Goal: Information Seeking & Learning: Learn about a topic

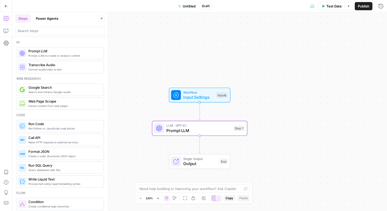
click at [6, 6] on icon "button" at bounding box center [6, 6] width 4 height 4
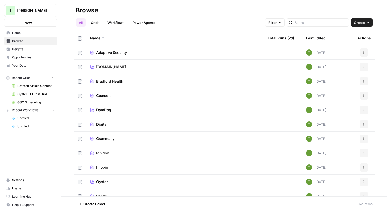
click at [113, 52] on span "Adaptive Security" at bounding box center [111, 52] width 31 height 5
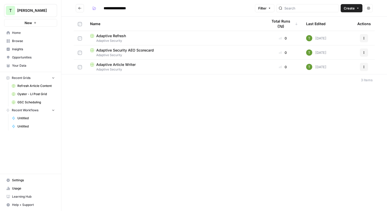
click at [80, 8] on icon "Go back" at bounding box center [79, 8] width 3 height 2
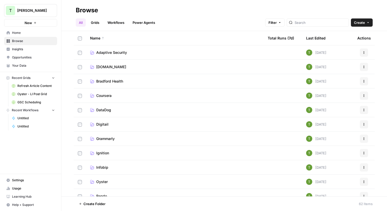
click at [98, 95] on span "Coursera" at bounding box center [103, 95] width 15 height 5
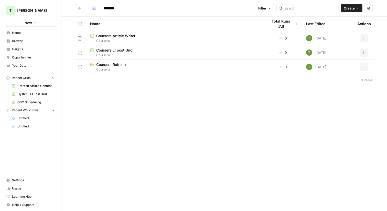
click at [114, 36] on span "Coursera Article Writer" at bounding box center [115, 35] width 39 height 5
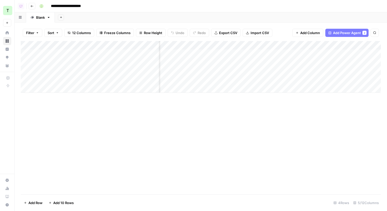
scroll to position [0, 48]
click at [347, 54] on div "Add Column" at bounding box center [201, 67] width 360 height 52
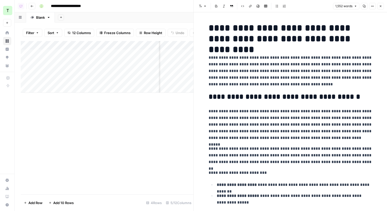
click at [383, 5] on button "Close" at bounding box center [381, 6] width 7 height 7
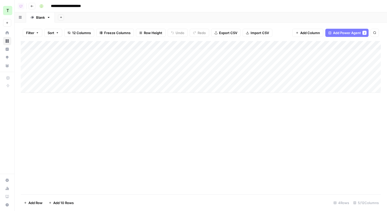
click at [225, 46] on div "Add Column" at bounding box center [201, 67] width 360 height 52
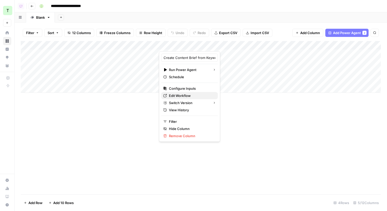
click at [176, 94] on span "Edit Workflow" at bounding box center [191, 95] width 45 height 5
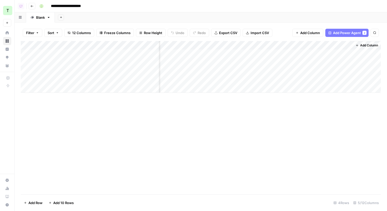
scroll to position [0, 47]
click at [32, 7] on icon "button" at bounding box center [31, 6] width 3 height 3
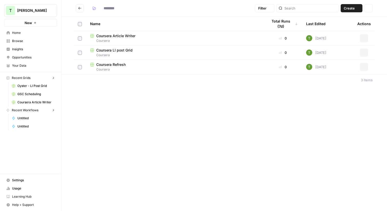
type input "********"
click at [30, 10] on span "Travis Demo" at bounding box center [32, 10] width 31 height 5
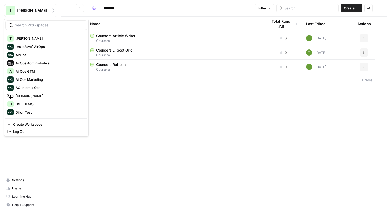
click at [30, 10] on span "Travis Demo" at bounding box center [32, 10] width 31 height 5
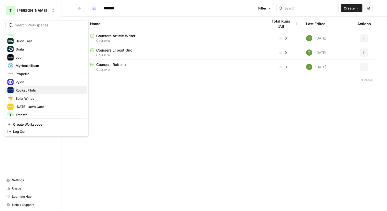
scroll to position [109, 0]
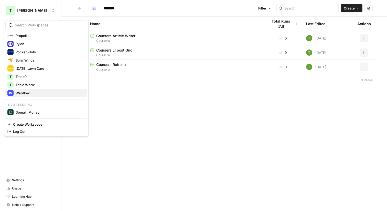
click at [19, 92] on span "Webflow" at bounding box center [50, 92] width 68 height 5
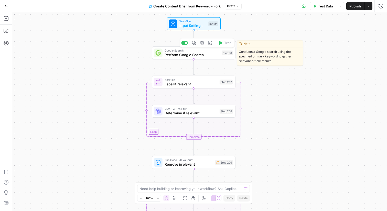
click at [171, 55] on span "Perform Google Search" at bounding box center [192, 54] width 55 height 5
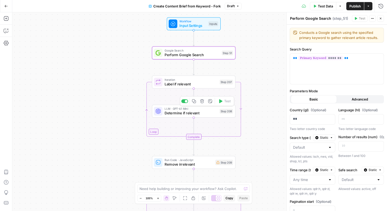
click at [181, 114] on span "Determine if relevant" at bounding box center [191, 112] width 53 height 5
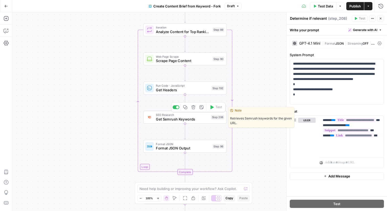
click at [167, 121] on span "Get Semrush Keywords" at bounding box center [182, 118] width 53 height 5
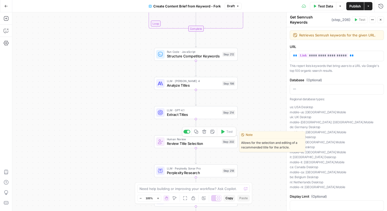
click at [172, 145] on span "Review Title Selection" at bounding box center [193, 143] width 53 height 5
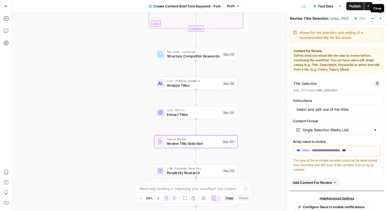
click at [381, 18] on icon "button" at bounding box center [381, 19] width 2 height 2
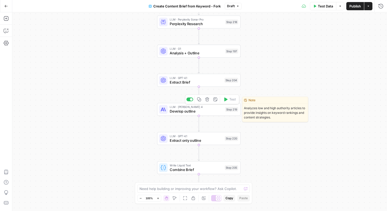
click at [181, 114] on div "LLM · Claude Sonnet 4 Develop outline Step 219 Copy step Delete step Edit Note …" at bounding box center [199, 109] width 84 height 13
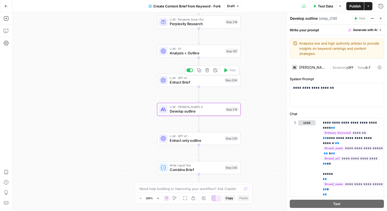
click at [182, 57] on div "Disable Step" at bounding box center [189, 61] width 25 height 9
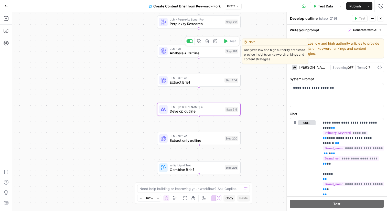
click at [180, 54] on span "Analysis + Outline" at bounding box center [196, 52] width 53 height 5
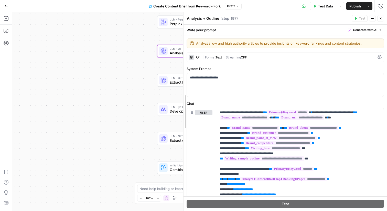
drag, startPoint x: 286, startPoint y: 98, endPoint x: 183, endPoint y: 86, distance: 103.7
click at [183, 86] on div at bounding box center [183, 111] width 5 height 199
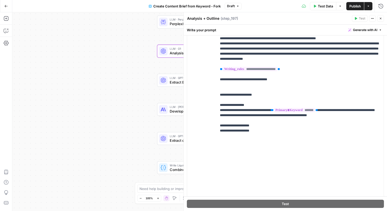
scroll to position [100, 0]
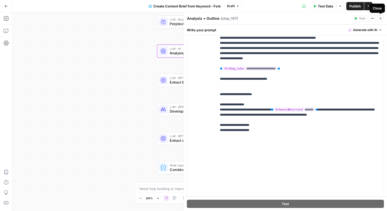
click at [382, 17] on icon "button" at bounding box center [380, 18] width 3 height 3
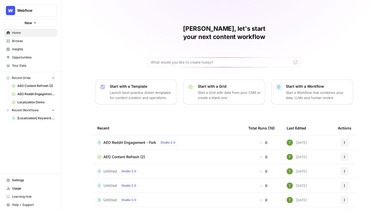
click at [17, 48] on span "Insights" at bounding box center [33, 49] width 43 height 5
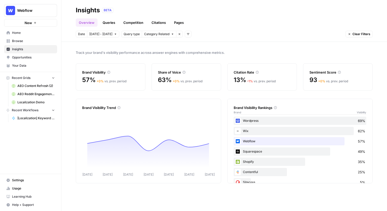
click at [178, 19] on link "Pages" at bounding box center [179, 22] width 16 height 8
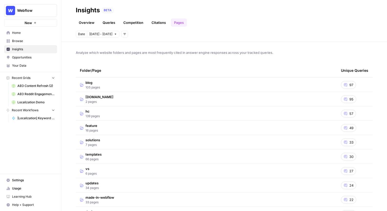
click at [85, 22] on link "Overview" at bounding box center [87, 22] width 22 height 8
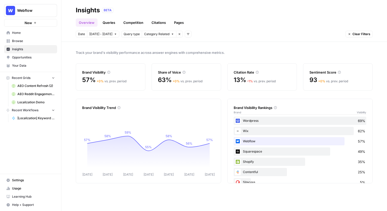
click at [180, 22] on link "Pages" at bounding box center [179, 22] width 16 height 8
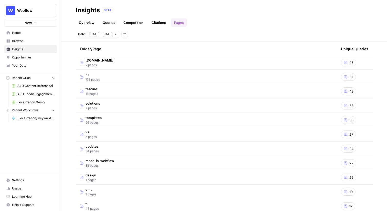
scroll to position [37, 0]
click at [110, 90] on td "feature 16 pages" at bounding box center [206, 91] width 261 height 14
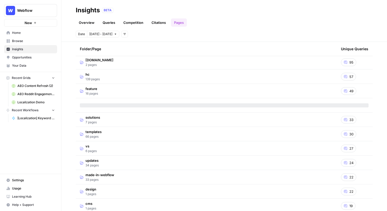
click at [160, 91] on td "feature 16 pages" at bounding box center [206, 91] width 261 height 14
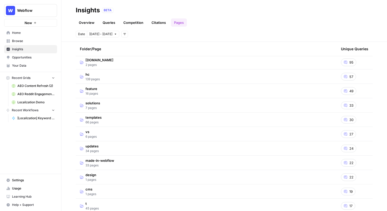
click at [353, 91] on span "49" at bounding box center [352, 90] width 4 height 5
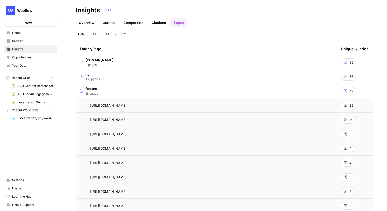
click at [352, 90] on span "49" at bounding box center [352, 90] width 4 height 5
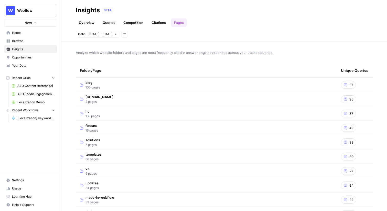
click at [106, 125] on td "feature 16 pages" at bounding box center [206, 128] width 261 height 14
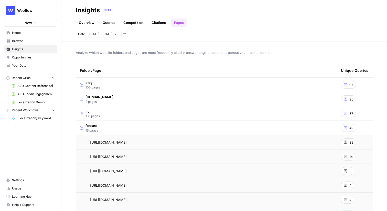
click at [108, 125] on td "feature 16 pages" at bounding box center [206, 128] width 261 height 14
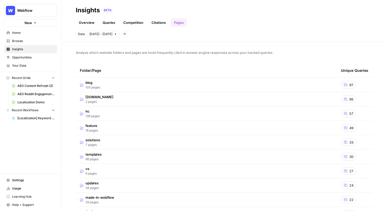
click at [108, 125] on td "feature 16 pages" at bounding box center [206, 128] width 261 height 14
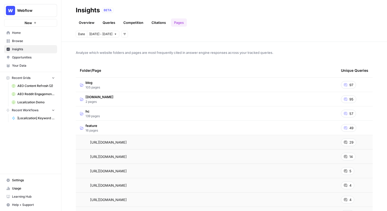
click at [167, 129] on td "feature 16 pages" at bounding box center [206, 128] width 261 height 14
